Goal: Book appointment/travel/reservation

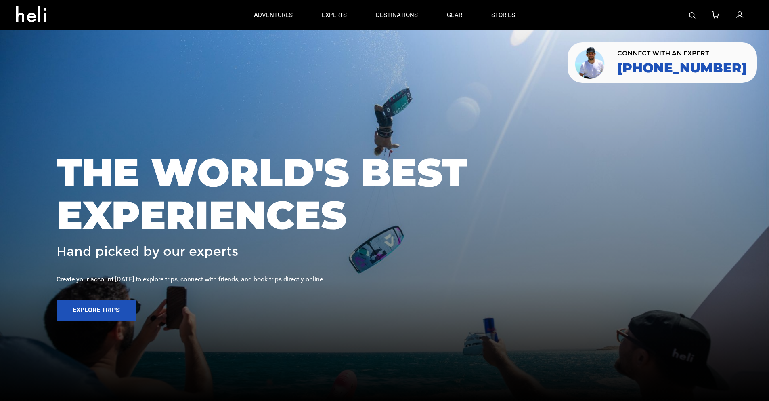
click at [37, 18] on icon at bounding box center [34, 11] width 36 height 13
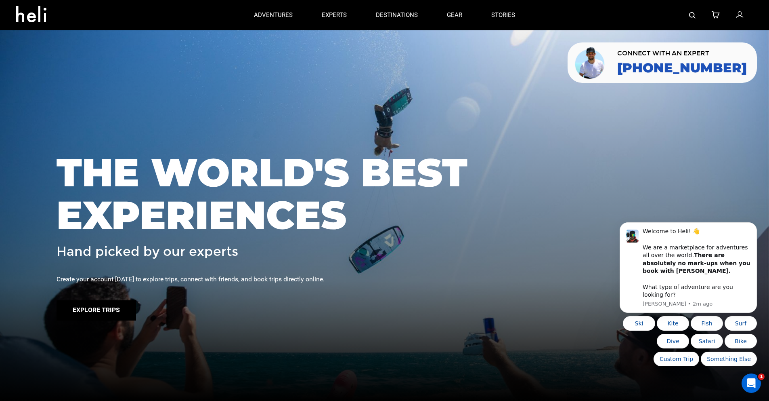
click at [110, 314] on button "Explore Trips" at bounding box center [97, 310] width 80 height 20
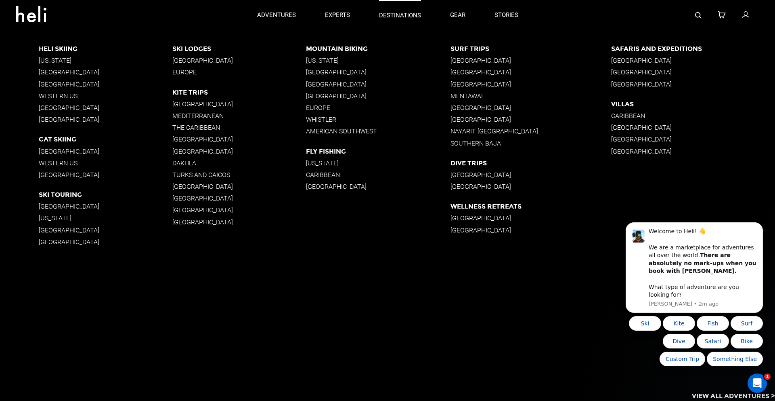
click at [403, 10] on link "destinations" at bounding box center [400, 15] width 42 height 30
click at [58, 241] on p "[GEOGRAPHIC_DATA]" at bounding box center [106, 242] width 134 height 8
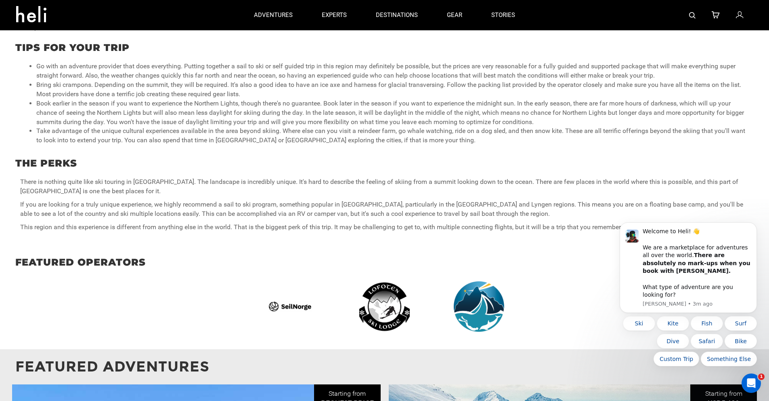
scroll to position [458, 0]
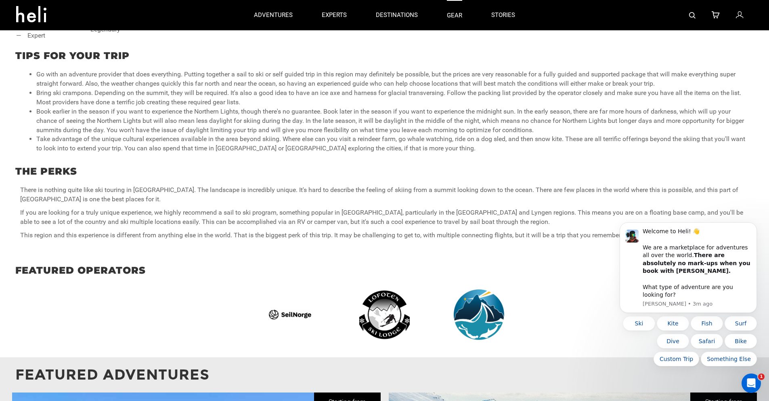
click at [458, 18] on link "gear" at bounding box center [454, 15] width 15 height 30
click at [497, 15] on link "stories" at bounding box center [504, 15] width 24 height 30
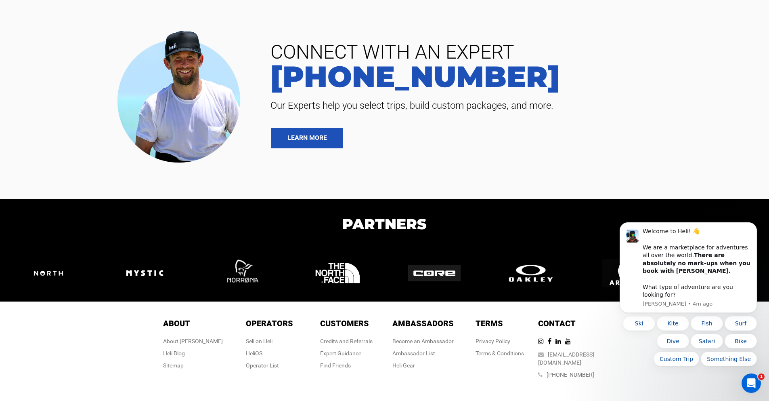
scroll to position [2069, 0]
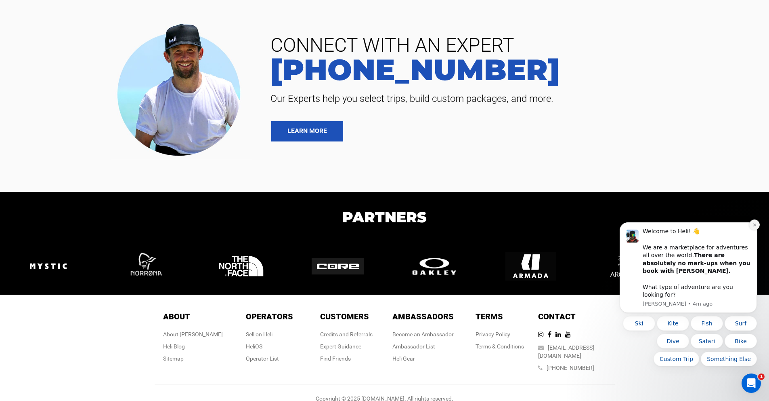
click at [754, 226] on icon "Dismiss notification" at bounding box center [754, 224] width 3 height 3
